Goal: Information Seeking & Learning: Learn about a topic

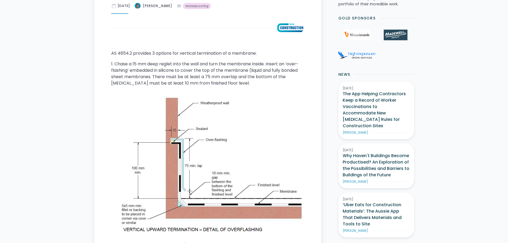
scroll to position [238, 0]
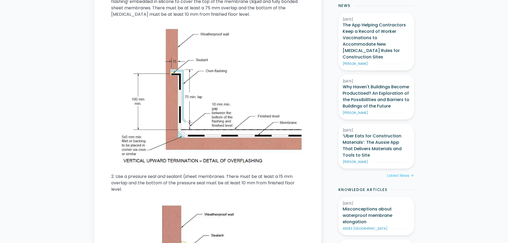
scroll to position [58, 0]
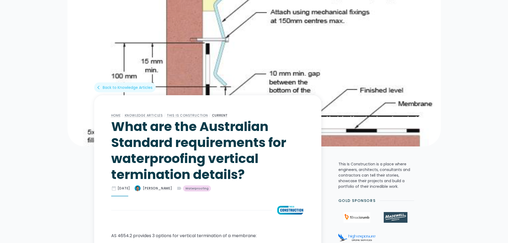
drag, startPoint x: 183, startPoint y: 50, endPoint x: 189, endPoint y: 40, distance: 11.6
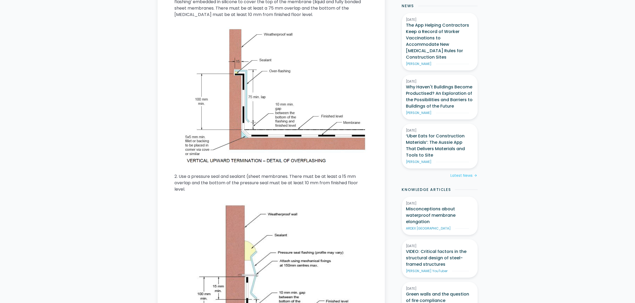
scroll to position [333, 0]
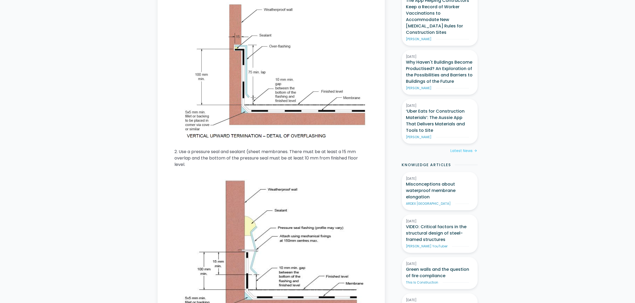
drag, startPoint x: 251, startPoint y: 134, endPoint x: 247, endPoint y: 93, distance: 41.0
